Goal: Task Accomplishment & Management: Use online tool/utility

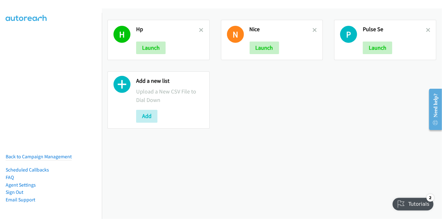
click at [126, 85] on icon at bounding box center [122, 85] width 17 height 17
click at [146, 117] on button "Add" at bounding box center [146, 116] width 21 height 13
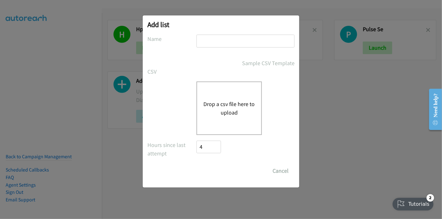
drag, startPoint x: 220, startPoint y: 46, endPoint x: 232, endPoint y: 33, distance: 18.0
click at [222, 44] on input "text" at bounding box center [246, 41] width 98 height 13
type input "Infor"
click at [228, 103] on button "Drop a csv file here to upload" at bounding box center [230, 108] width 52 height 17
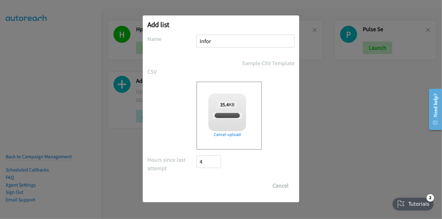
checkbox input "true"
click at [216, 186] on input "Save List" at bounding box center [213, 185] width 33 height 13
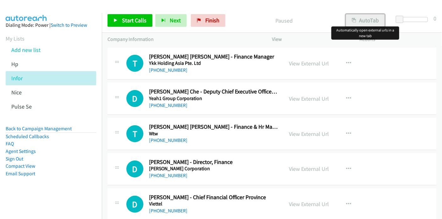
click at [370, 22] on button "AutoTab" at bounding box center [365, 20] width 39 height 13
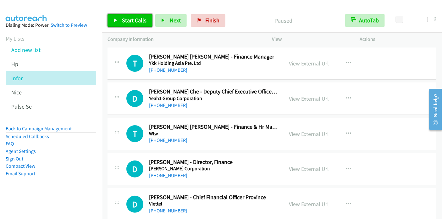
click at [127, 18] on span "Start Calls" at bounding box center [134, 20] width 25 height 7
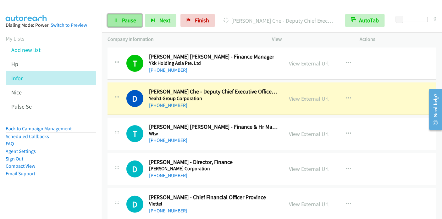
click at [124, 20] on span "Pause" at bounding box center [129, 20] width 14 height 7
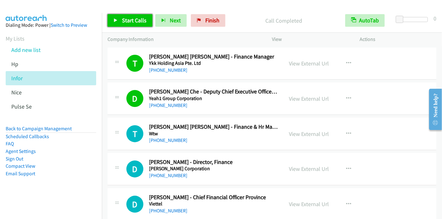
click at [126, 20] on span "Start Calls" at bounding box center [134, 20] width 25 height 7
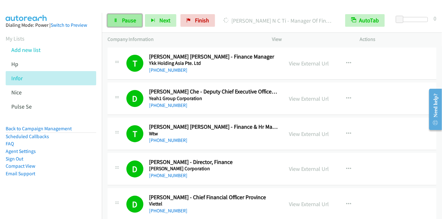
click at [131, 20] on span "Pause" at bounding box center [129, 20] width 14 height 7
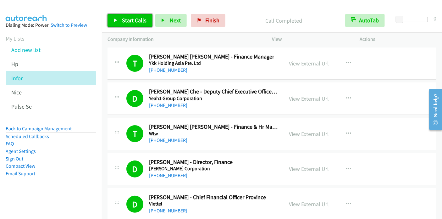
click at [126, 22] on span "Start Calls" at bounding box center [134, 20] width 25 height 7
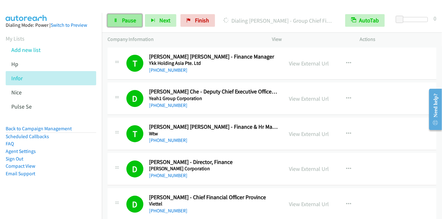
click at [133, 24] on span "Pause" at bounding box center [129, 20] width 14 height 7
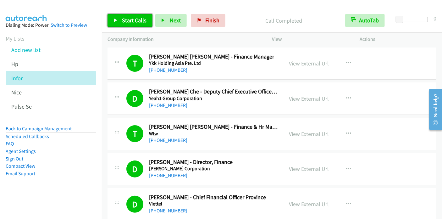
click at [139, 21] on span "Start Calls" at bounding box center [134, 20] width 25 height 7
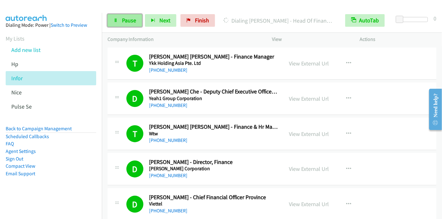
click at [115, 20] on icon at bounding box center [116, 21] width 4 height 4
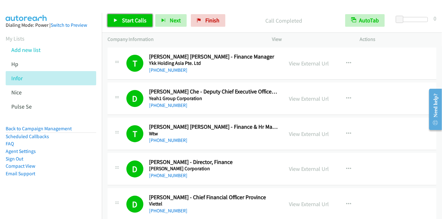
click at [135, 21] on span "Start Calls" at bounding box center [134, 20] width 25 height 7
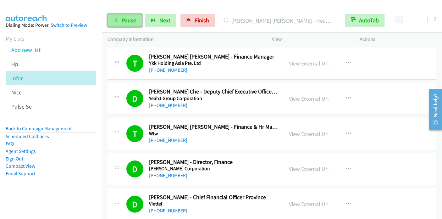
click at [131, 22] on span "Pause" at bounding box center [129, 20] width 14 height 7
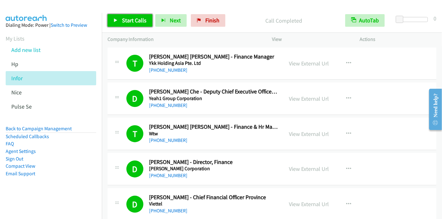
click at [135, 20] on span "Start Calls" at bounding box center [134, 20] width 25 height 7
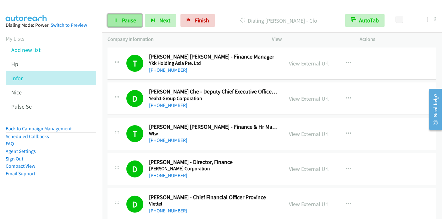
click at [131, 20] on span "Pause" at bounding box center [129, 20] width 14 height 7
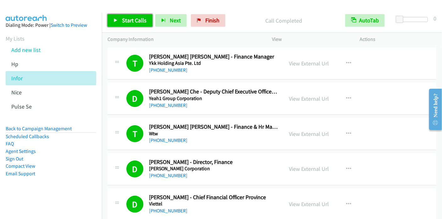
click at [129, 22] on span "Start Calls" at bounding box center [134, 20] width 25 height 7
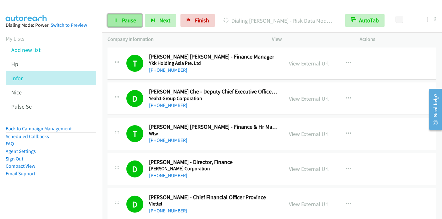
click at [124, 18] on span "Pause" at bounding box center [129, 20] width 14 height 7
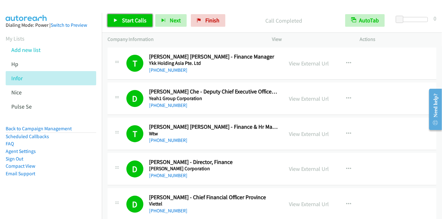
click at [128, 21] on span "Start Calls" at bounding box center [134, 20] width 25 height 7
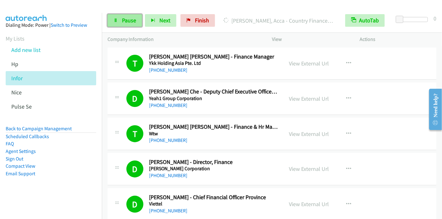
click at [130, 24] on link "Pause" at bounding box center [125, 20] width 35 height 13
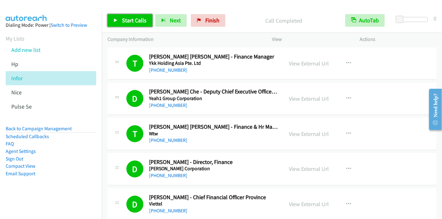
click at [122, 20] on span "Start Calls" at bounding box center [134, 20] width 25 height 7
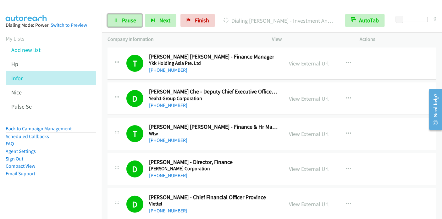
drag, startPoint x: 123, startPoint y: 21, endPoint x: 137, endPoint y: 10, distance: 17.7
click at [123, 21] on span "Pause" at bounding box center [129, 20] width 14 height 7
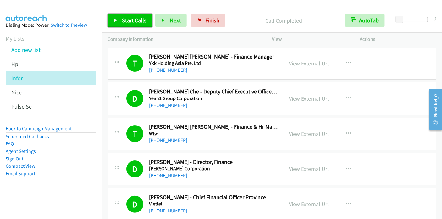
click at [136, 22] on span "Start Calls" at bounding box center [134, 20] width 25 height 7
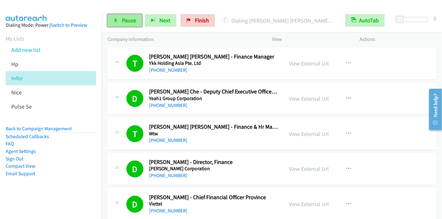
click at [119, 21] on link "Pause" at bounding box center [125, 20] width 35 height 13
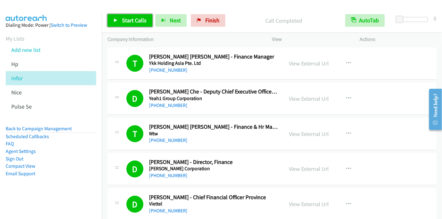
click at [133, 21] on span "Start Calls" at bounding box center [134, 20] width 25 height 7
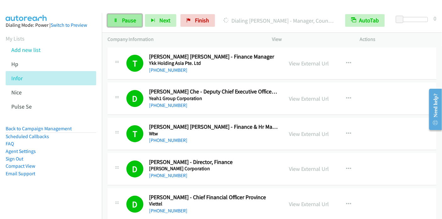
drag, startPoint x: 127, startPoint y: 19, endPoint x: 134, endPoint y: 15, distance: 7.5
click at [127, 19] on span "Pause" at bounding box center [129, 20] width 14 height 7
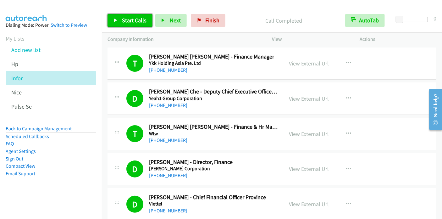
click at [137, 20] on span "Start Calls" at bounding box center [134, 20] width 25 height 7
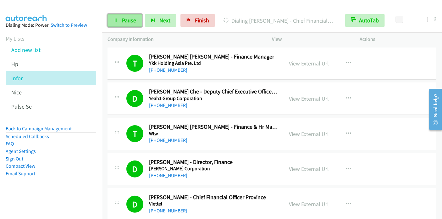
click at [123, 16] on link "Pause" at bounding box center [125, 20] width 35 height 13
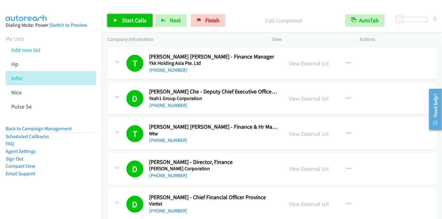
click at [133, 25] on link "Start Calls" at bounding box center [130, 20] width 45 height 13
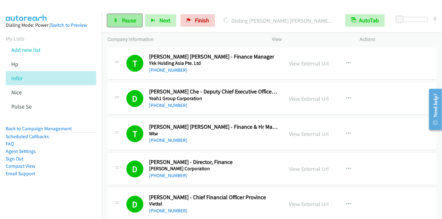
click at [131, 18] on span "Pause" at bounding box center [129, 20] width 14 height 7
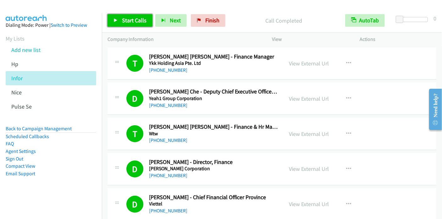
click at [135, 23] on span "Start Calls" at bounding box center [134, 20] width 25 height 7
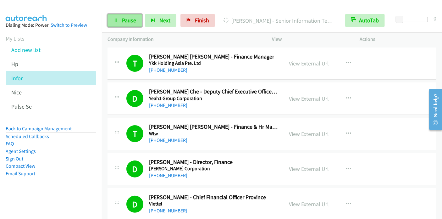
click at [129, 20] on span "Pause" at bounding box center [129, 20] width 14 height 7
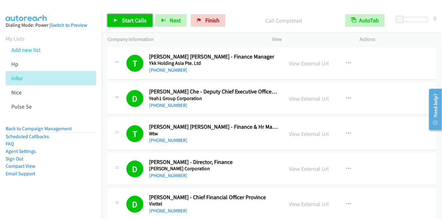
click at [130, 18] on span "Start Calls" at bounding box center [134, 20] width 25 height 7
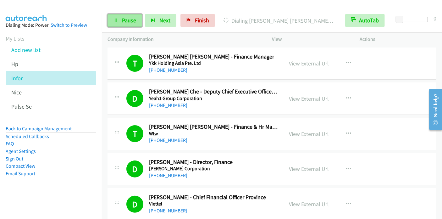
click at [125, 24] on span "Pause" at bounding box center [129, 20] width 14 height 7
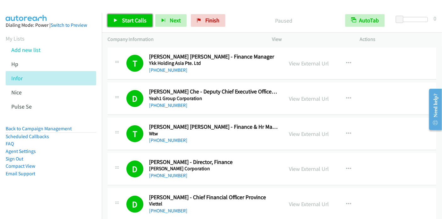
click at [133, 24] on link "Start Calls" at bounding box center [130, 20] width 45 height 13
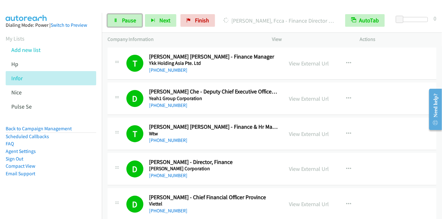
drag, startPoint x: 128, startPoint y: 19, endPoint x: 140, endPoint y: 10, distance: 14.2
click at [128, 19] on span "Pause" at bounding box center [129, 20] width 14 height 7
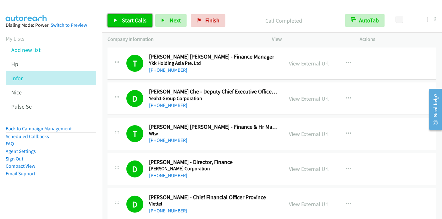
click at [135, 19] on span "Start Calls" at bounding box center [134, 20] width 25 height 7
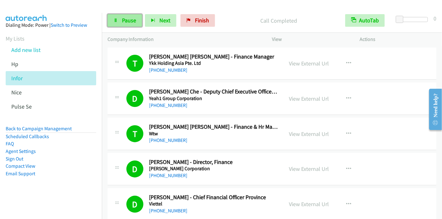
click at [120, 20] on link "Pause" at bounding box center [125, 20] width 35 height 13
